Goal: Task Accomplishment & Management: Complete application form

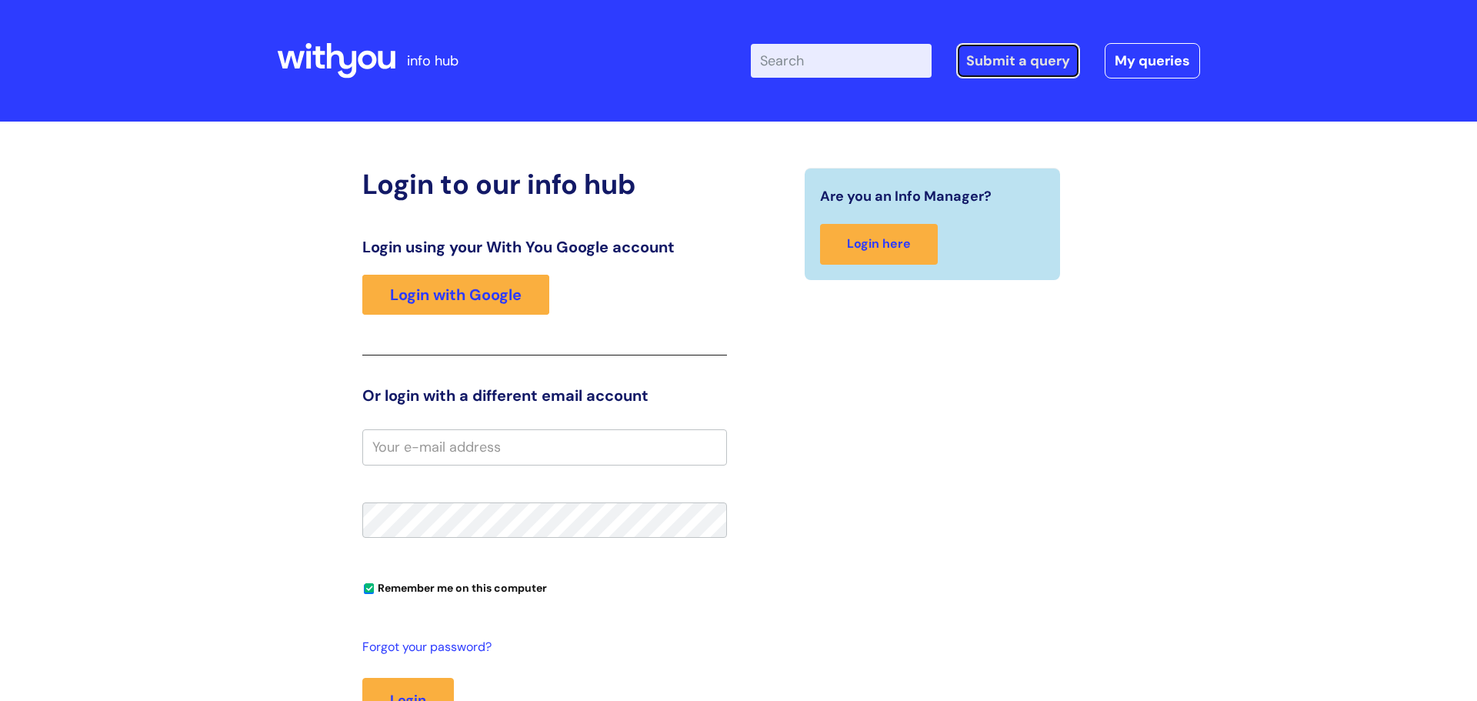
click at [1033, 69] on link "Submit a query" at bounding box center [1018, 60] width 124 height 35
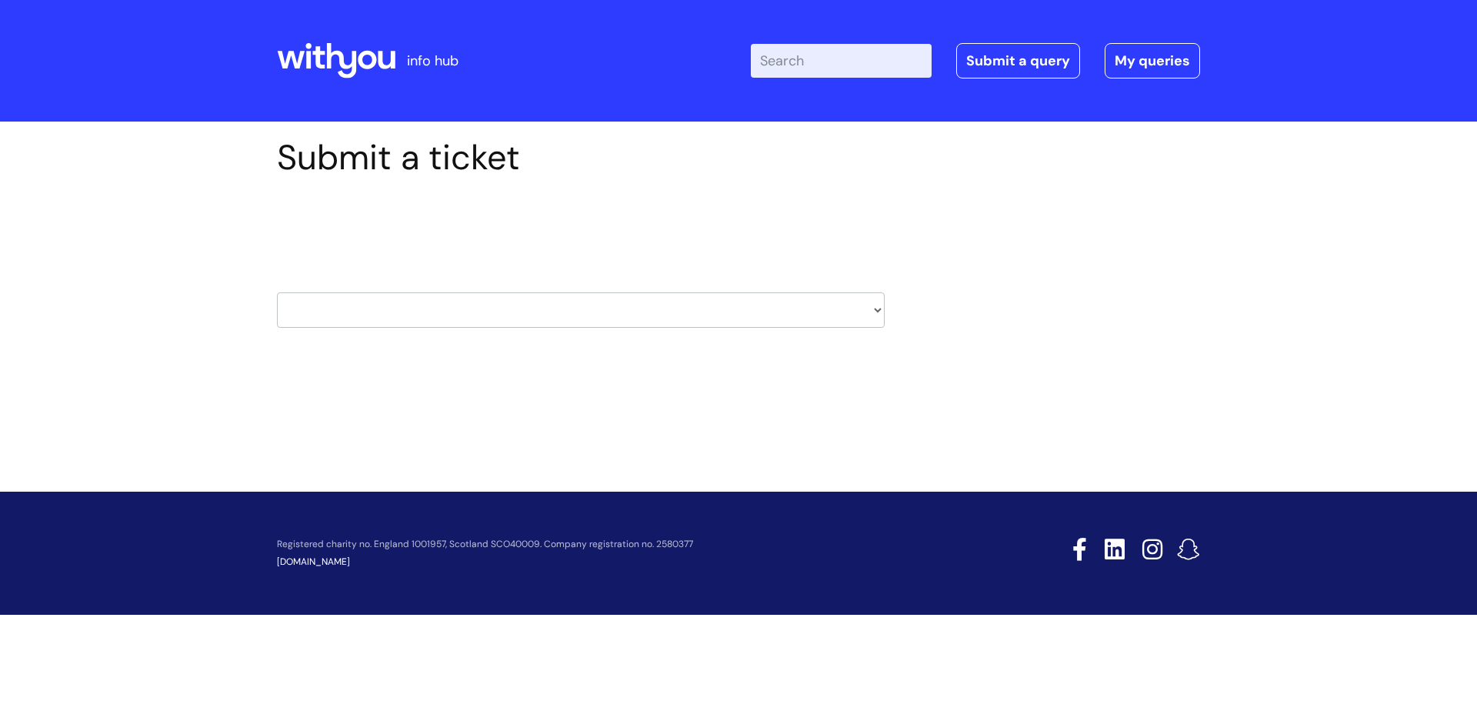
click at [379, 300] on select "HR / People IT and Support Clinical Drug Alerts Finance Accounts Data Support T…" at bounding box center [581, 309] width 608 height 35
select select "data_protection"
click at [277, 292] on select "HR / People IT and Support Clinical Drug Alerts Finance Accounts Data Support T…" at bounding box center [581, 309] width 608 height 35
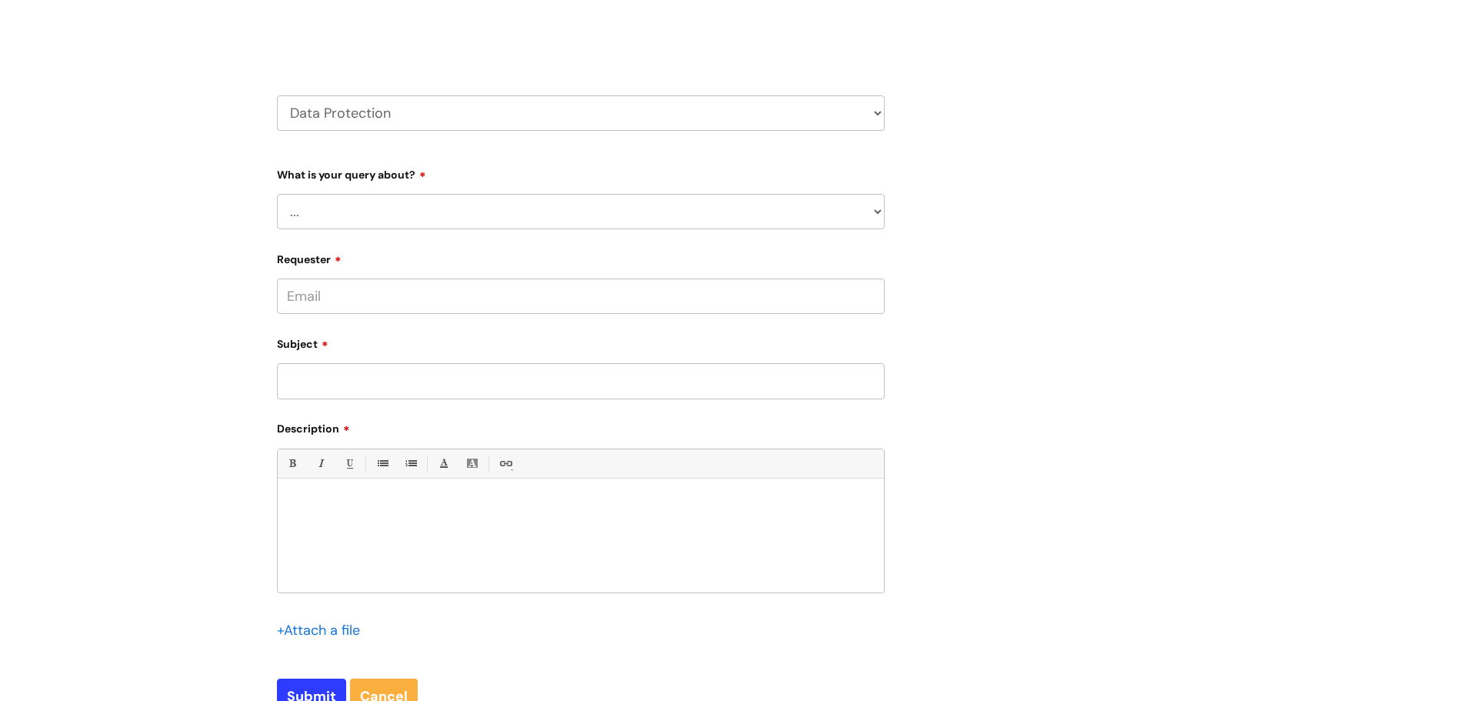
scroll to position [199, 0]
click at [639, 209] on select "... Data Protection Impact Assessment IG/Data breach Information Sharing Agreem…" at bounding box center [581, 209] width 608 height 35
select select "Information Sharing Agreements"
click at [277, 192] on select "... Data Protection Impact Assessment IG/Data breach Information Sharing Agreem…" at bounding box center [581, 209] width 608 height 35
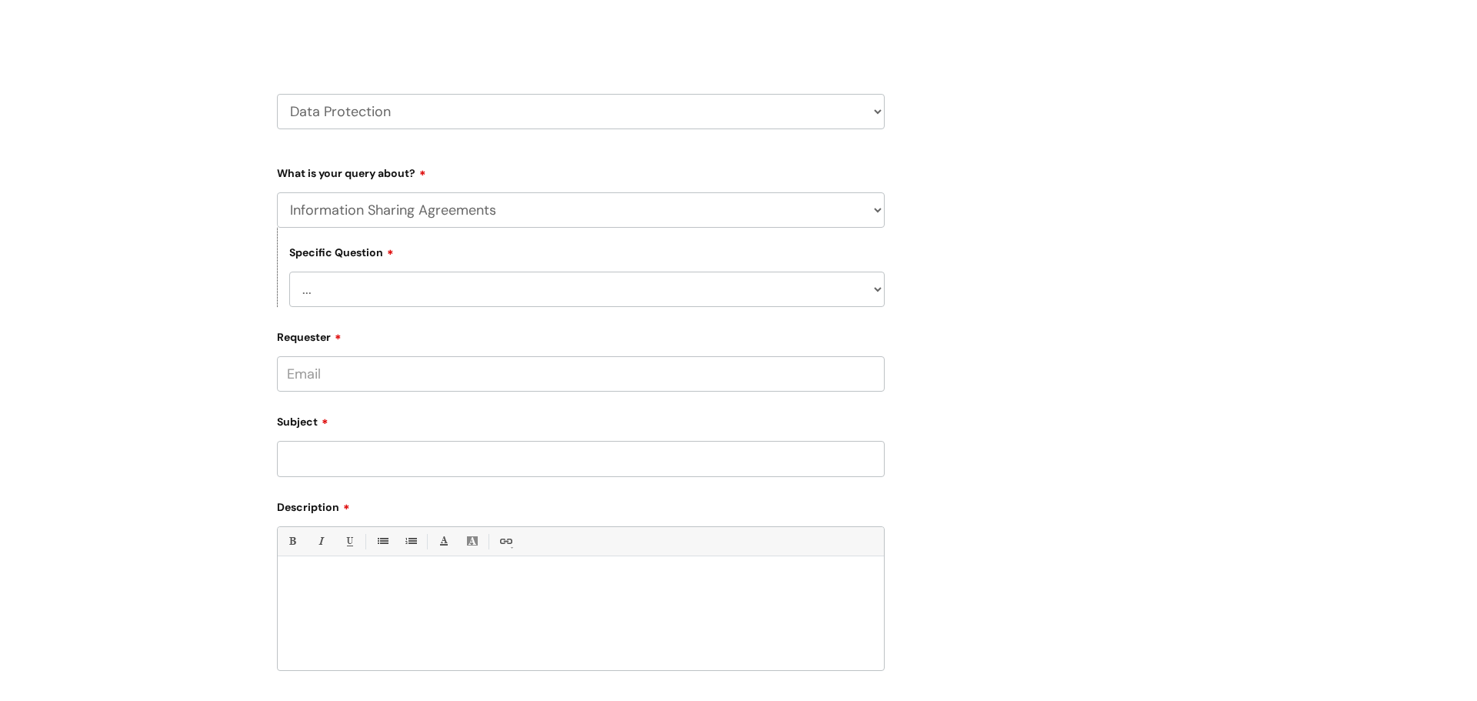
click at [430, 294] on select "... New ISA request Ongoing ISA request" at bounding box center [587, 289] width 596 height 35
select select "New ISA request"
click at [289, 272] on select "... New ISA request Ongoing ISA request" at bounding box center [587, 289] width 596 height 35
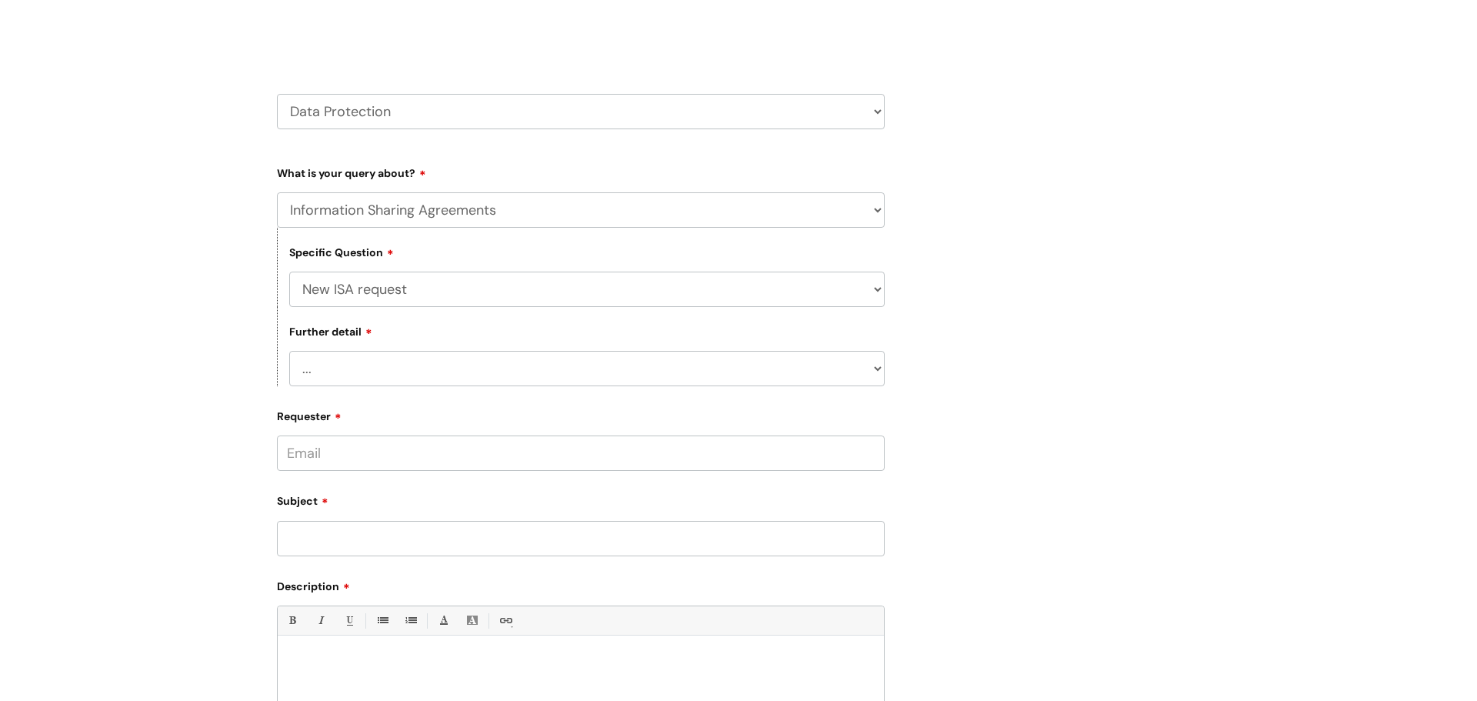
click at [436, 365] on select "... External request/template Sign off required Template/guidance required" at bounding box center [587, 368] width 596 height 35
select select "External request/template"
click at [289, 351] on select "... External request/template Sign off required Template/guidance required" at bounding box center [587, 368] width 596 height 35
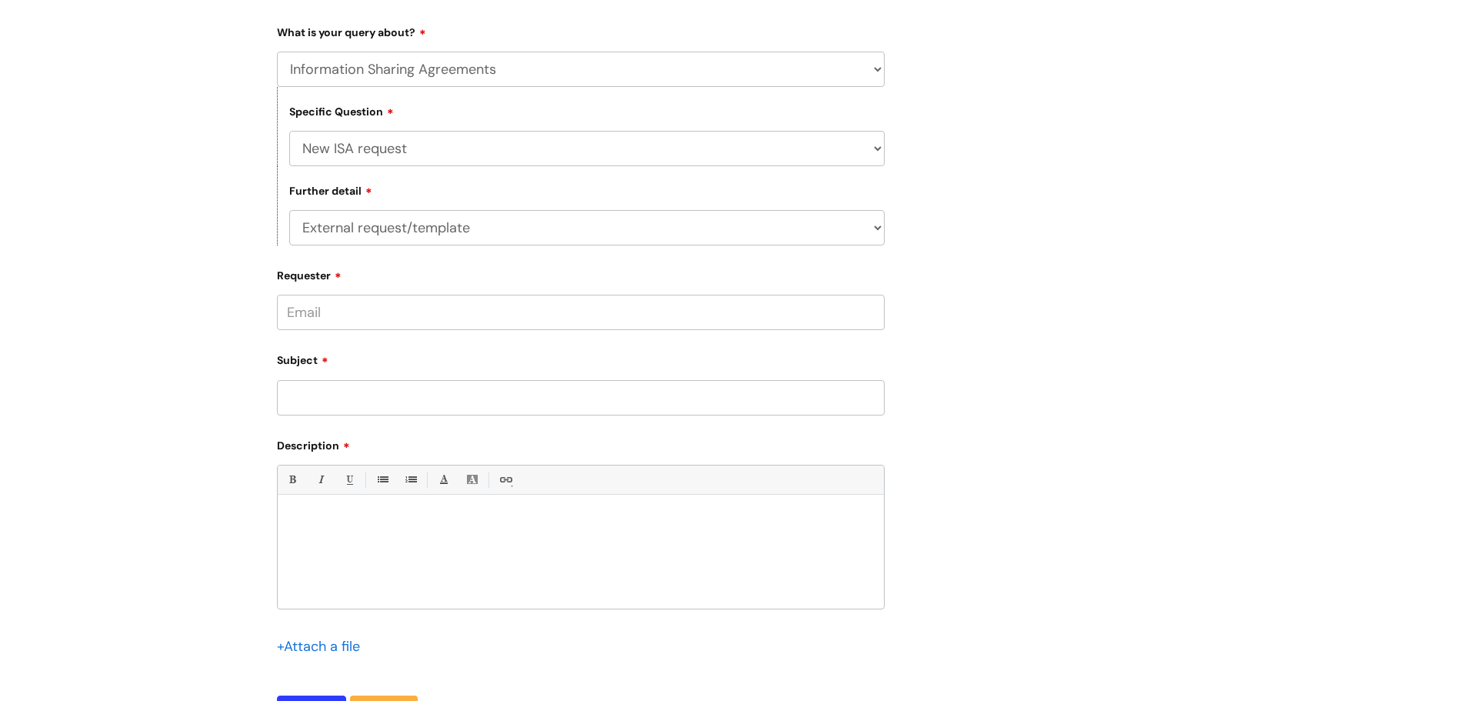
scroll to position [342, 0]
click at [469, 322] on input "Requester" at bounding box center [581, 309] width 608 height 35
type input "natalie.shirtliffe@wearewithyou.org.uk"
click at [477, 389] on input "Subject" at bounding box center [581, 394] width 608 height 35
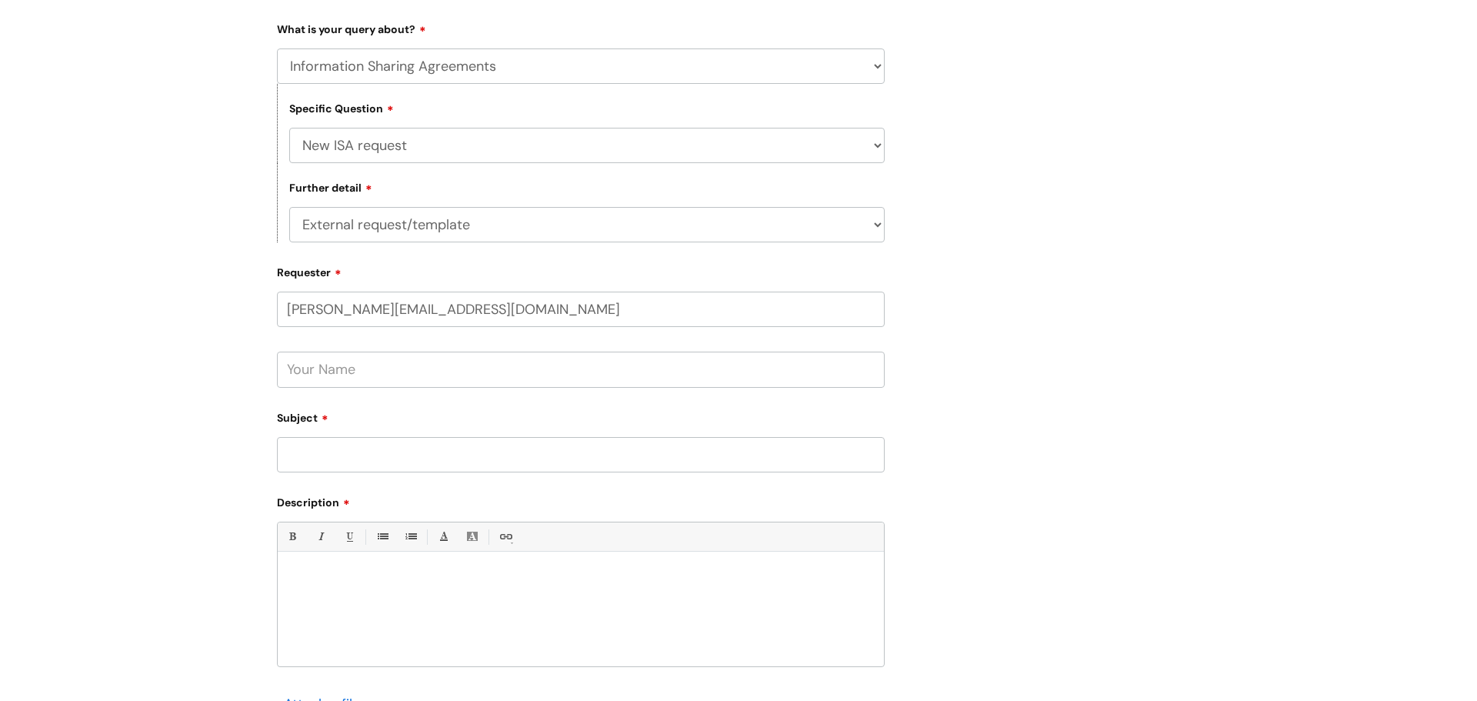
click at [459, 373] on input "text" at bounding box center [581, 369] width 608 height 35
type input "Natalie Shirtliffe"
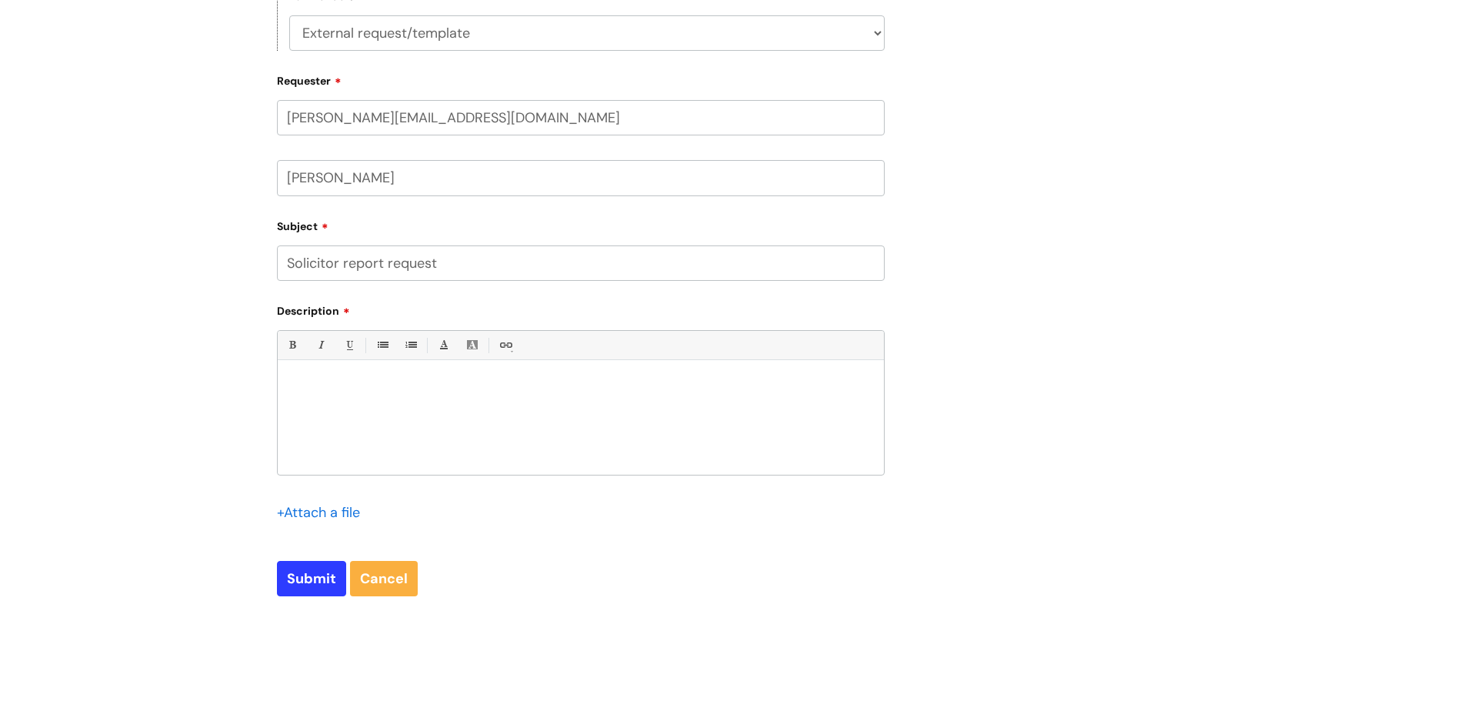
scroll to position [540, 0]
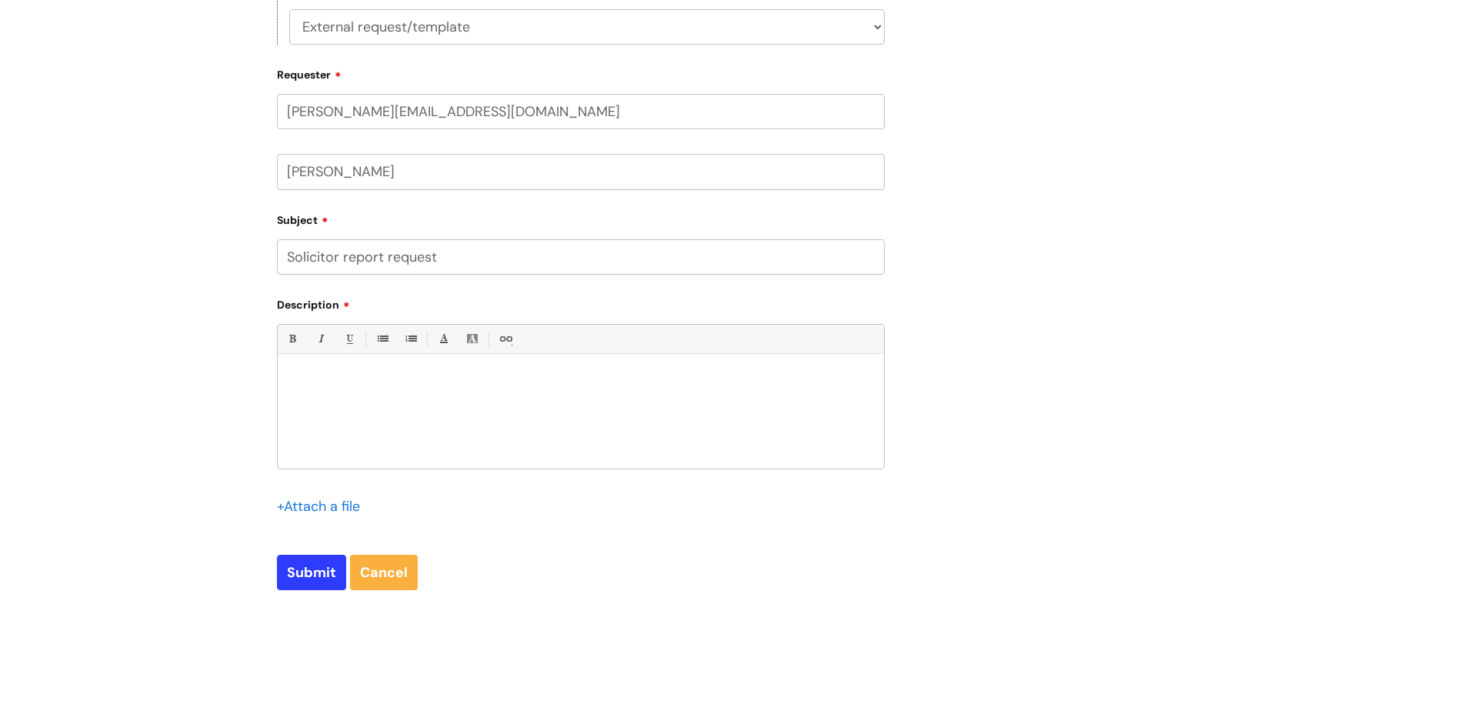
type input "Solicitor report request"
click at [876, 399] on div at bounding box center [581, 415] width 606 height 106
click at [589, 391] on div "I have received an email from Howard Solicitor's" at bounding box center [581, 415] width 606 height 106
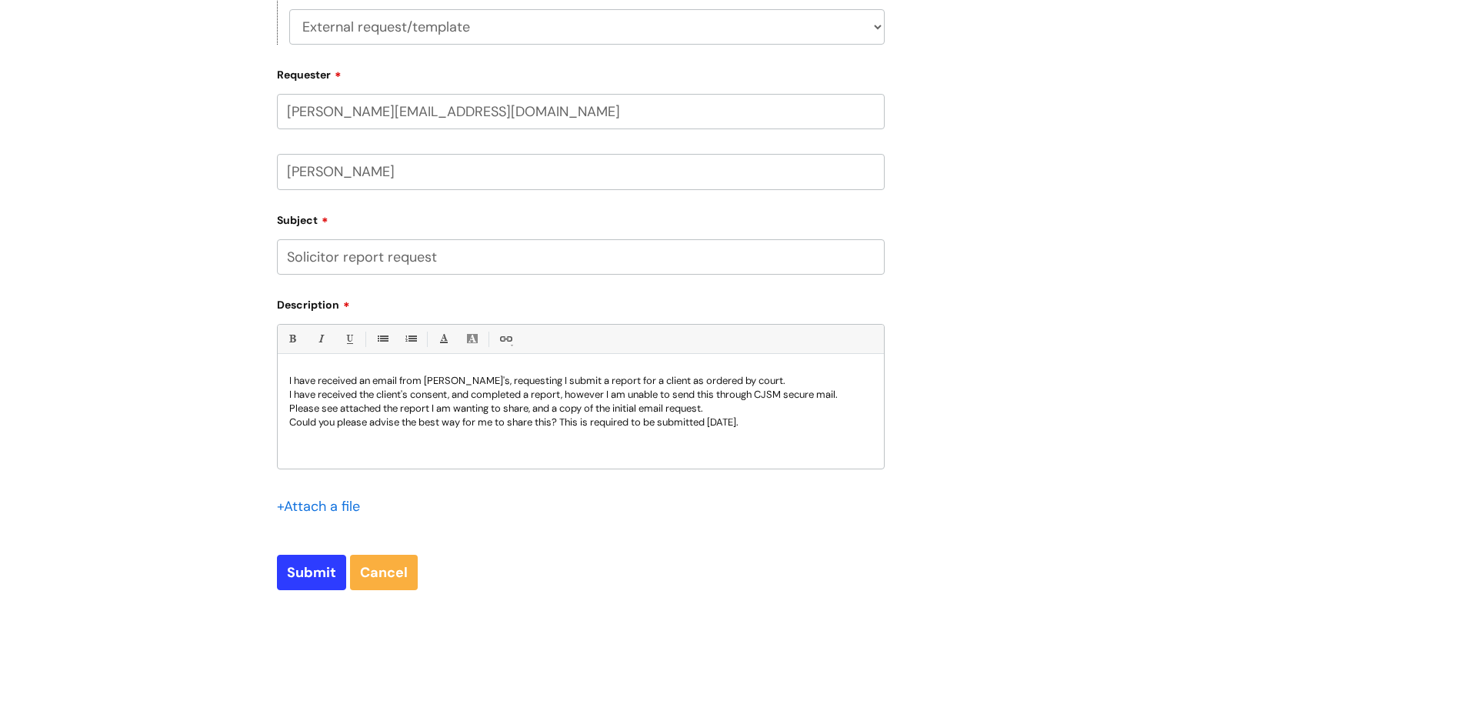
click at [302, 509] on input "file" at bounding box center [315, 505] width 77 height 19
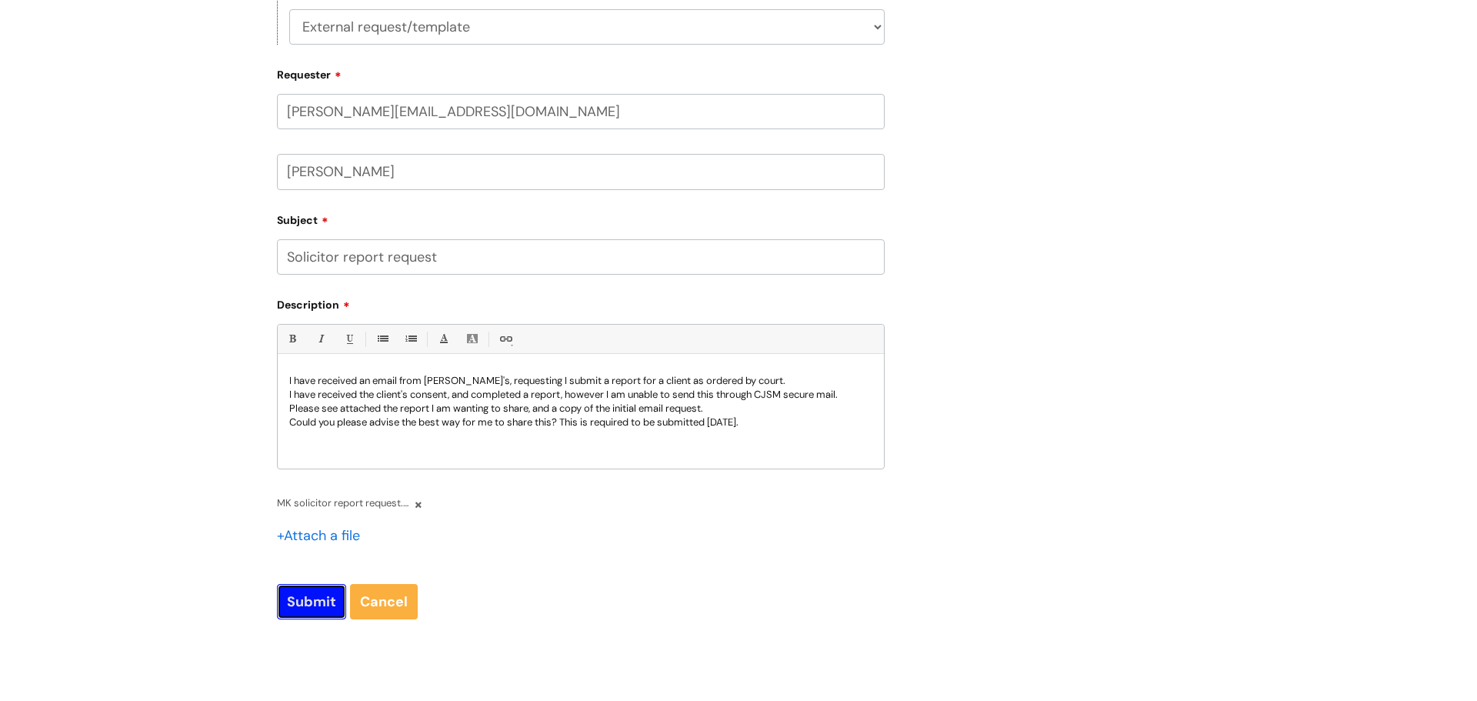
click at [319, 606] on input "Submit" at bounding box center [311, 601] width 69 height 35
type input "Please Wait..."
